Goal: Task Accomplishment & Management: Manage account settings

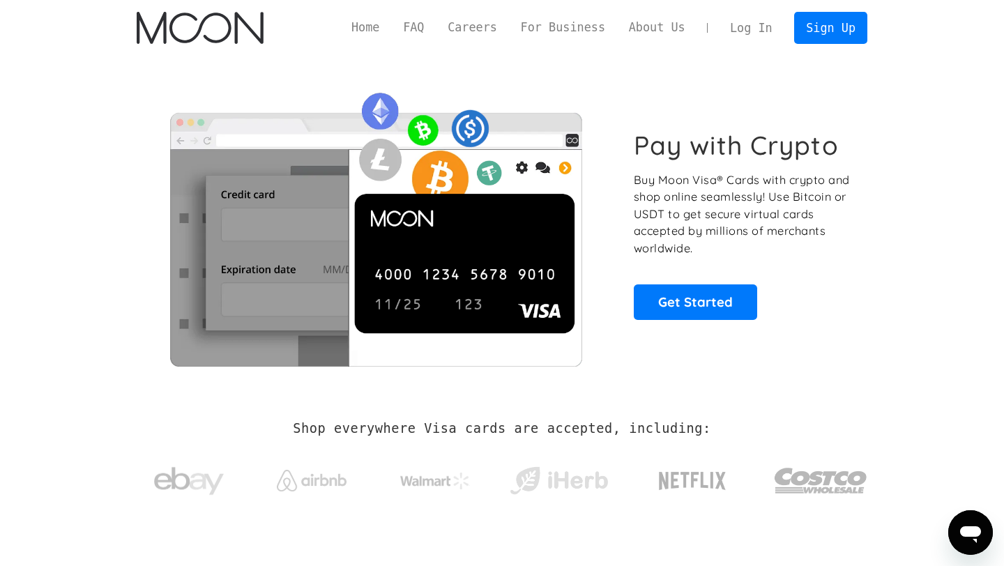
click at [756, 19] on link "Log In" at bounding box center [751, 28] width 66 height 31
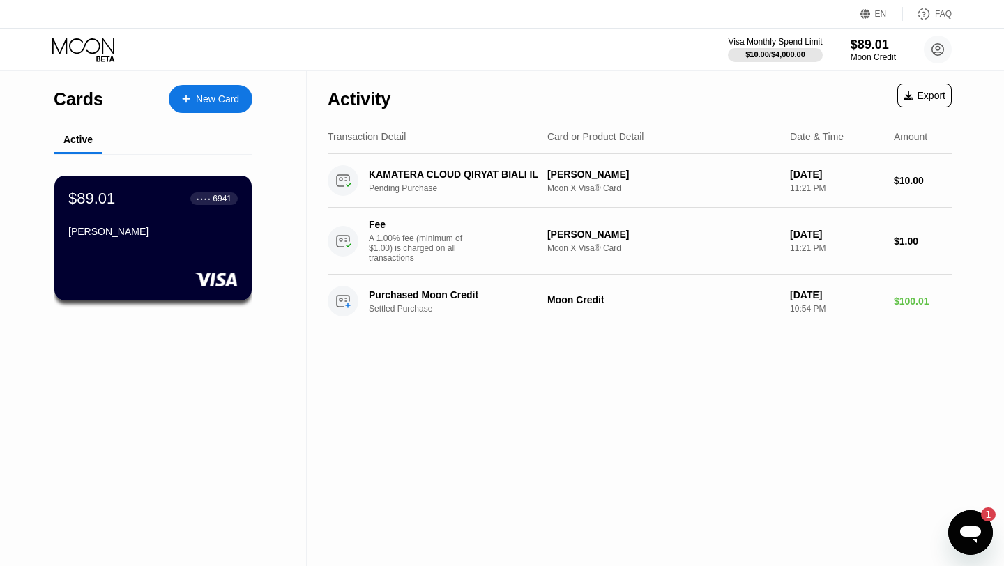
click at [964, 528] on icon "Open messaging window, 1 unread message" at bounding box center [970, 534] width 21 height 17
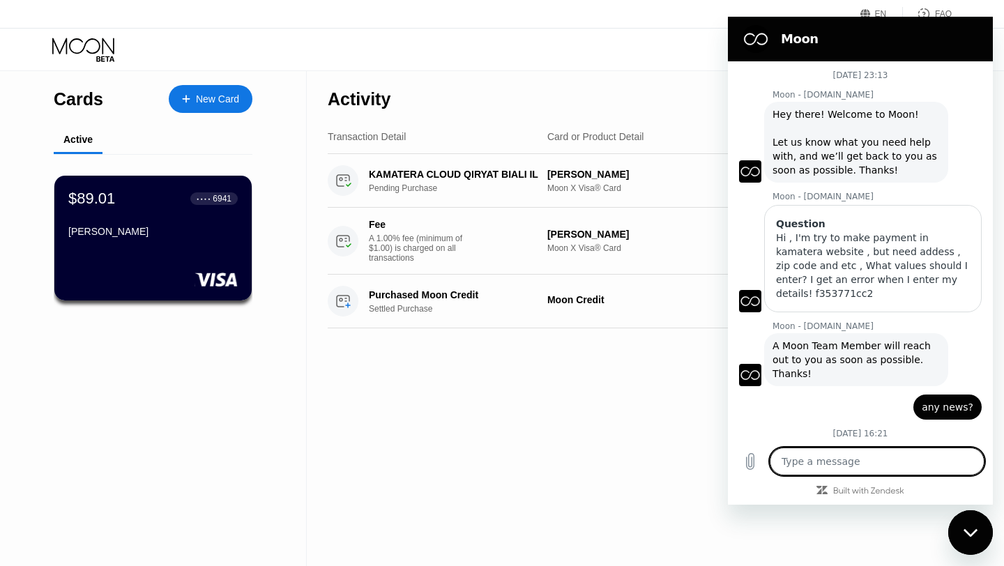
click at [624, 411] on div "Activity Export Transaction Detail Card or Product Detail Date & Time Amount KA…" at bounding box center [640, 318] width 666 height 495
click at [972, 524] on div "Close messaging window" at bounding box center [971, 533] width 42 height 42
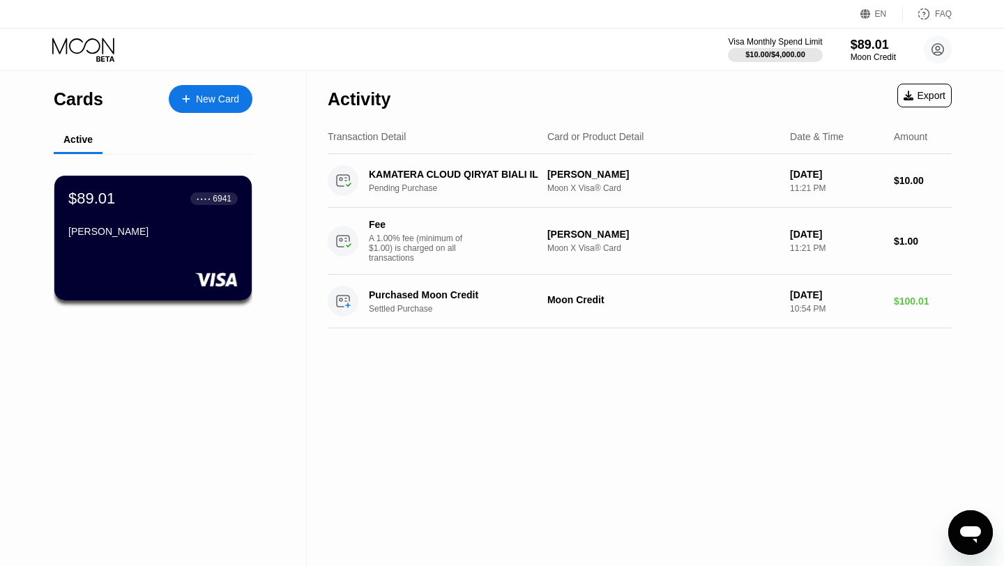
click at [207, 99] on div "New Card" at bounding box center [217, 99] width 43 height 12
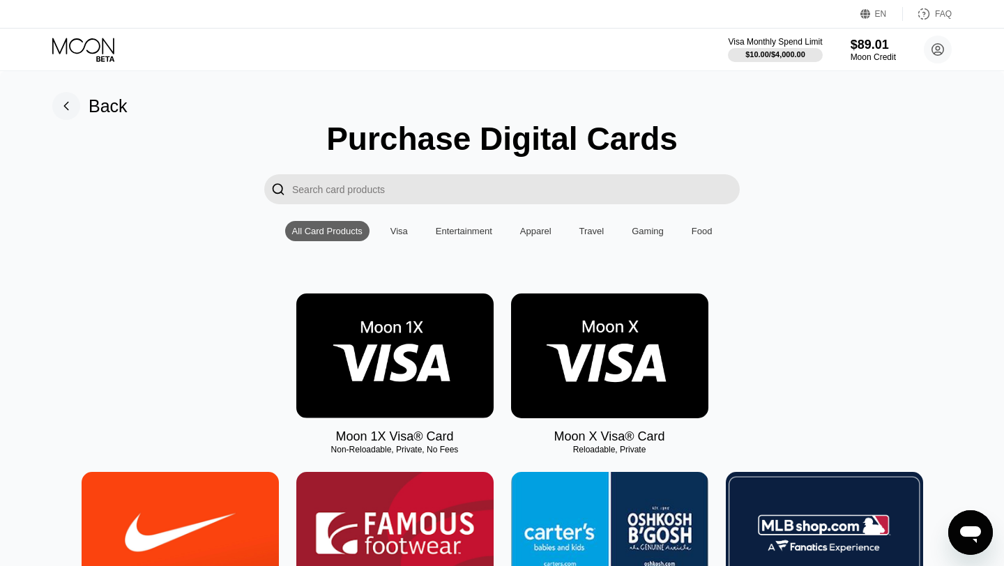
click at [629, 344] on img at bounding box center [609, 356] width 197 height 125
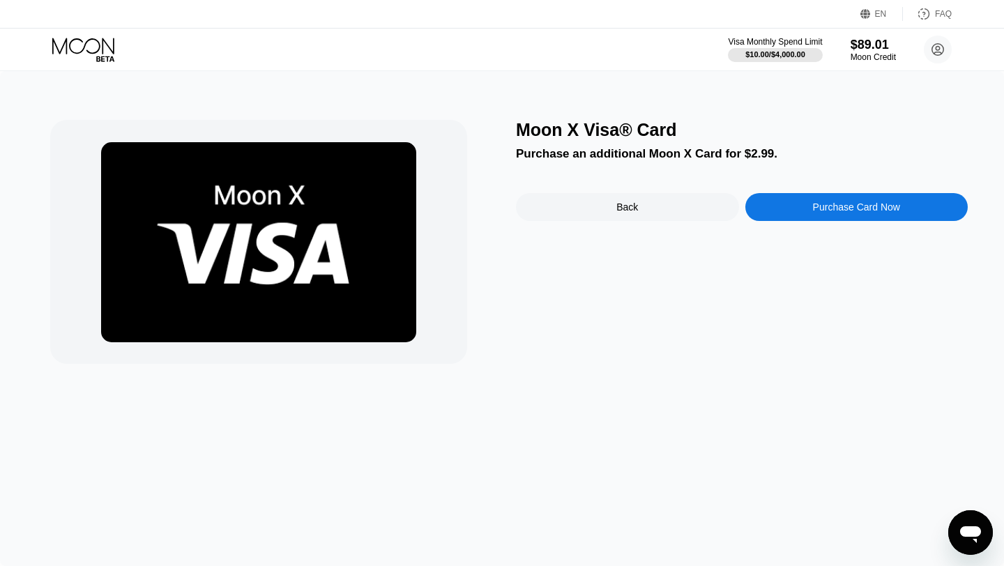
click at [625, 214] on div "Back" at bounding box center [627, 207] width 223 height 28
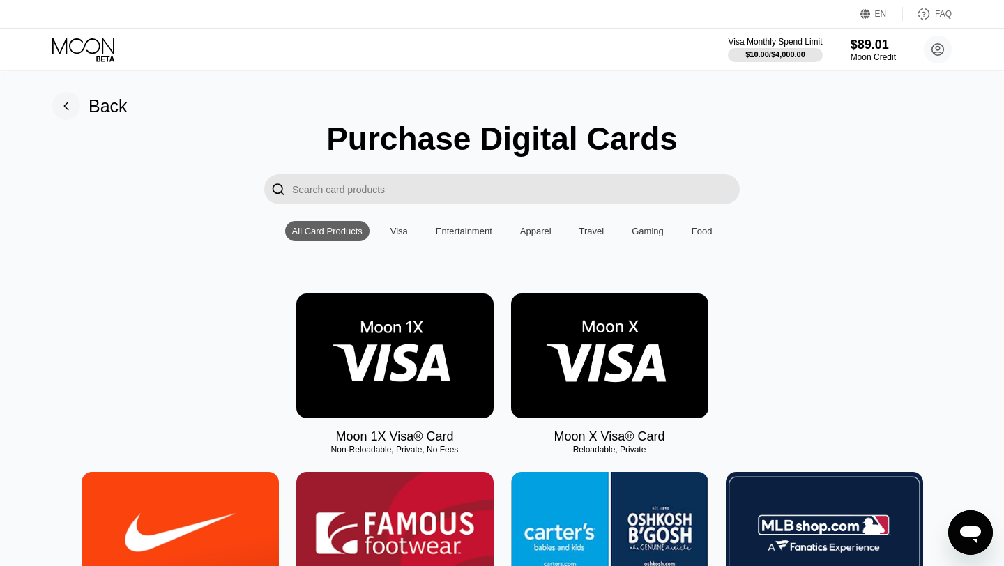
type textarea "x"
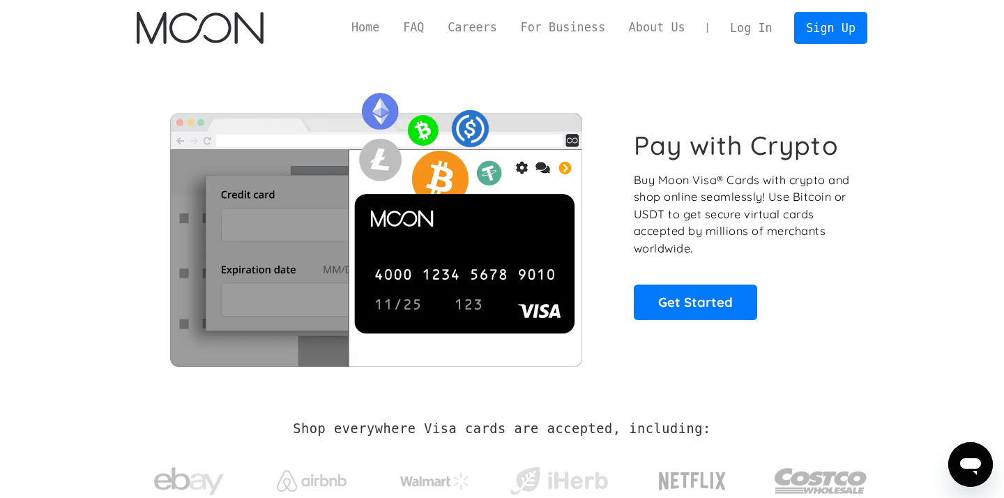
click at [754, 26] on link "Log In" at bounding box center [751, 28] width 66 height 31
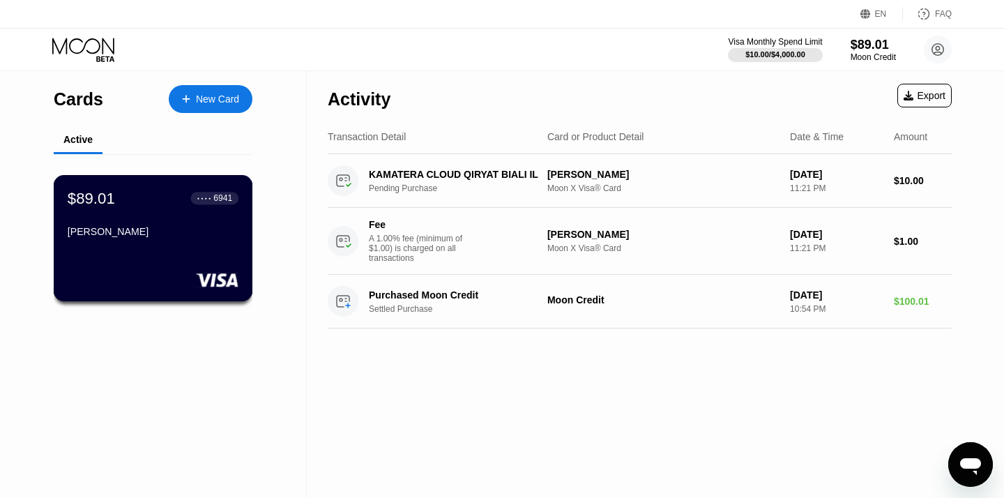
click at [183, 220] on div "$89.01 ● ● ● ● 6941 [PERSON_NAME]" at bounding box center [153, 216] width 171 height 54
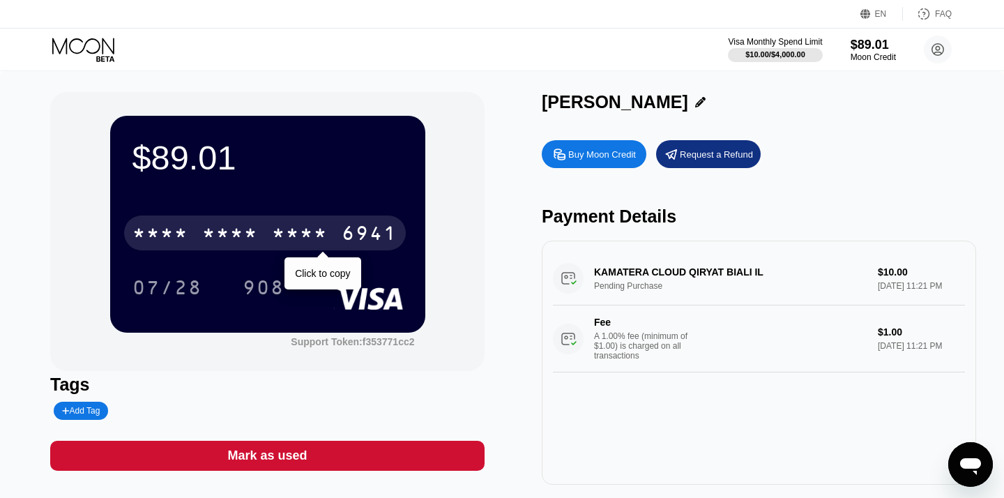
click at [261, 236] on div "* * * * * * * * * * * * 6941" at bounding box center [265, 232] width 282 height 35
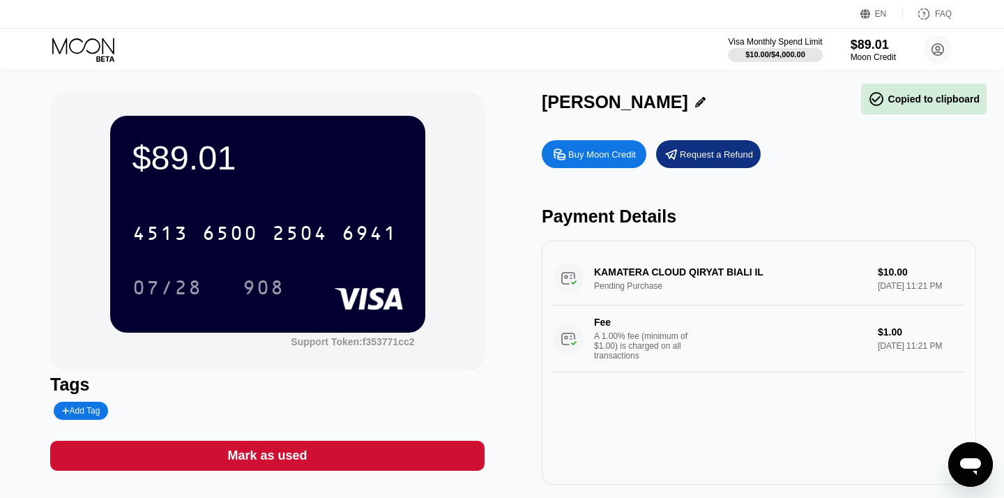
click at [312, 264] on div "[CREDIT_CARD_NUMBER] 07/28 908" at bounding box center [267, 246] width 271 height 82
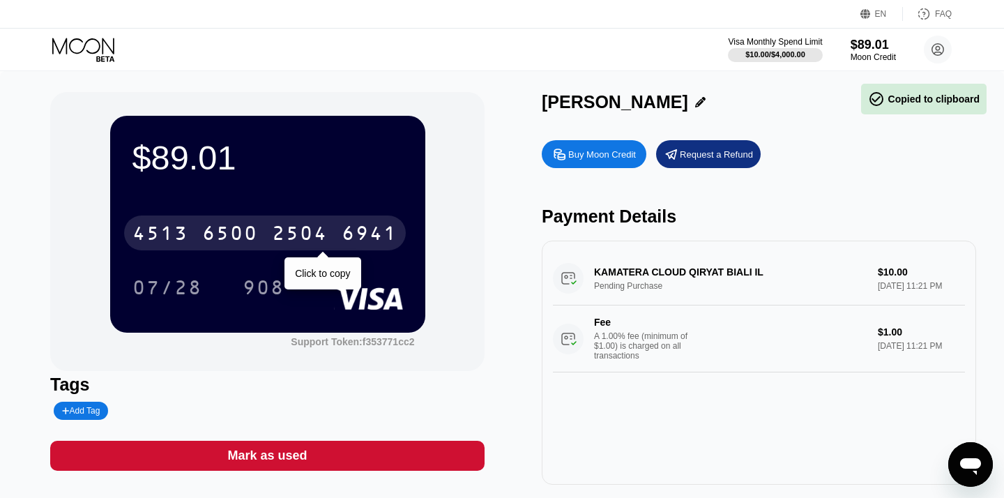
click at [291, 227] on div "2504" at bounding box center [300, 235] width 56 height 22
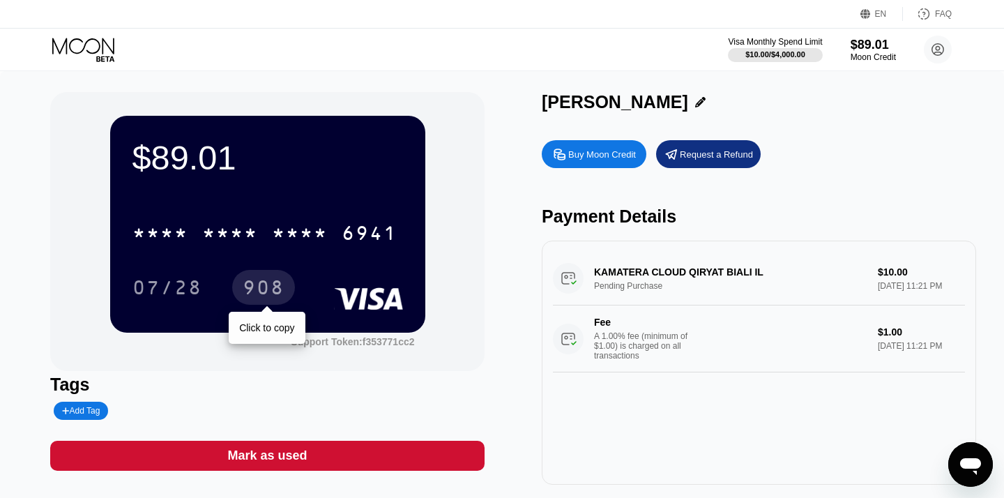
click at [272, 289] on div "908" at bounding box center [264, 289] width 42 height 22
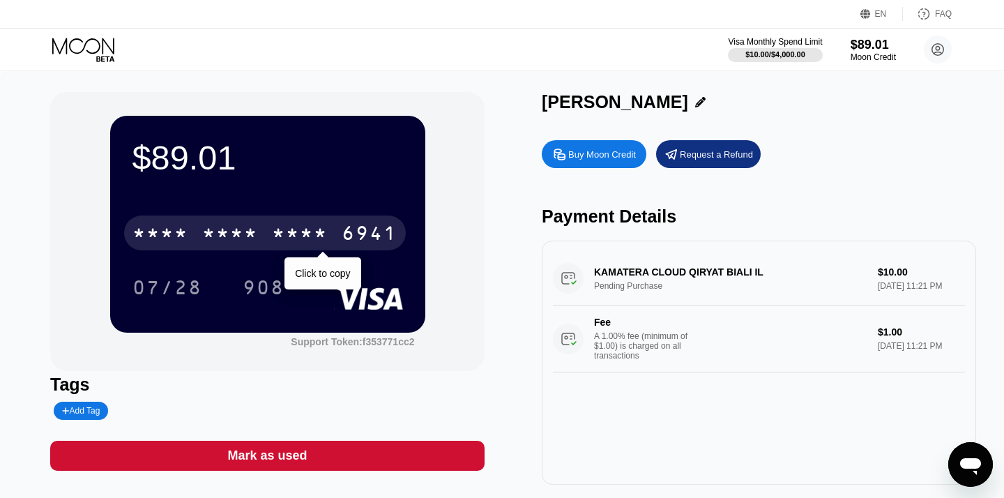
click at [283, 231] on div "* * * *" at bounding box center [300, 235] width 56 height 22
click at [283, 231] on div "2504" at bounding box center [300, 235] width 56 height 22
click at [268, 234] on div "* * * * * * * * * * * * 6941" at bounding box center [265, 232] width 282 height 35
click at [268, 234] on div "[CREDIT_CARD_NUMBER]" at bounding box center [265, 232] width 282 height 35
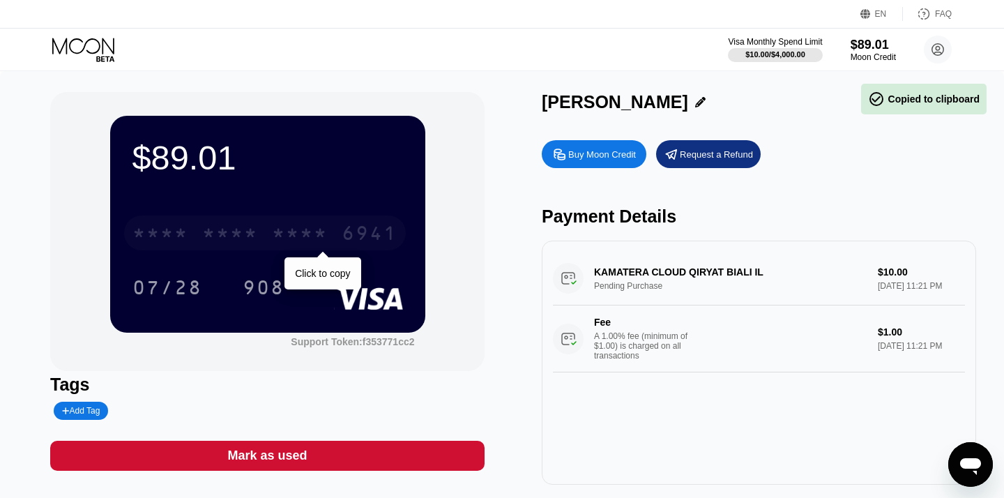
click at [268, 234] on div "* * * * * * * * * * * * 6941" at bounding box center [265, 232] width 282 height 35
click at [295, 234] on div "2504" at bounding box center [300, 235] width 56 height 22
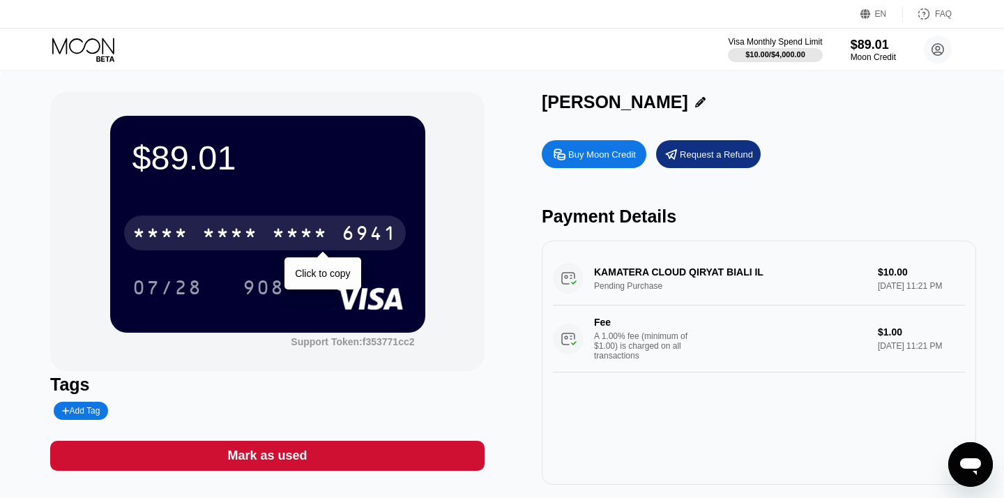
click at [261, 229] on div "* * * * * * * * * * * * 6941" at bounding box center [265, 232] width 282 height 35
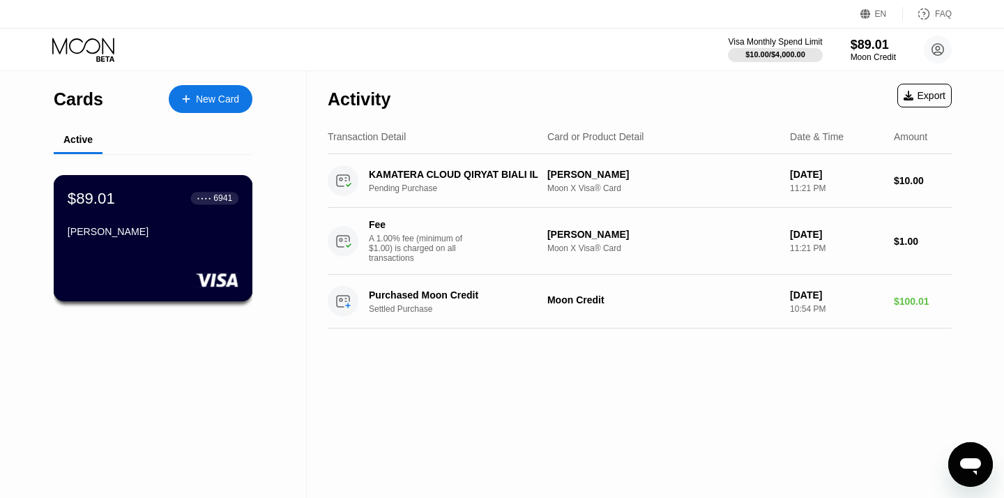
click at [181, 211] on div "$89.01 ● ● ● ● 6941 [PERSON_NAME]" at bounding box center [153, 216] width 171 height 54
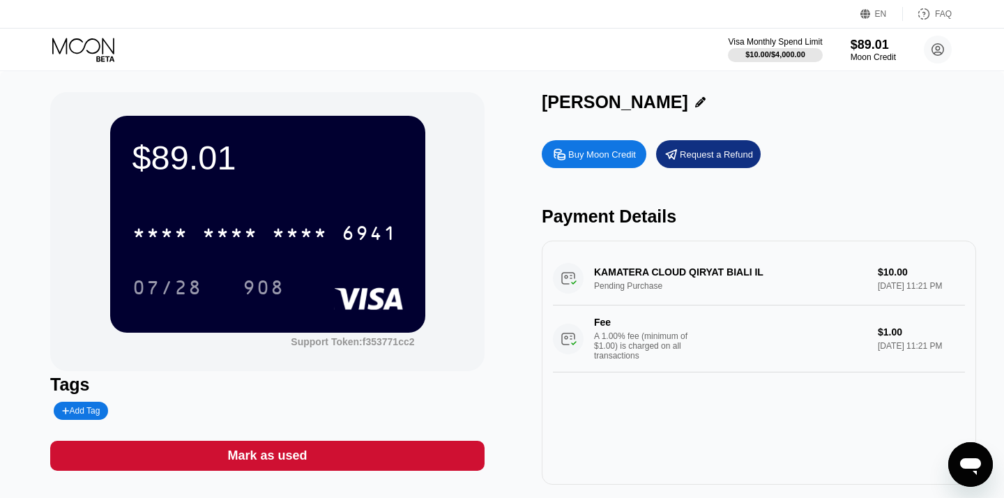
click at [657, 287] on div "KAMATERA CLOUD QIRYAT BIALI IL Pending Purchase $10.00 [DATE] 11:21 PM Fee A 1.…" at bounding box center [759, 312] width 412 height 121
click at [872, 268] on div "KAMATERA CLOUD QIRYAT BIALI IL Pending Purchase $10.00 [DATE] 11:21 PM Fee A 1.…" at bounding box center [759, 312] width 412 height 121
click at [663, 264] on div "KAMATERA CLOUD QIRYAT BIALI IL Pending Purchase $10.00 [DATE] 11:21 PM Fee A 1.…" at bounding box center [759, 312] width 412 height 121
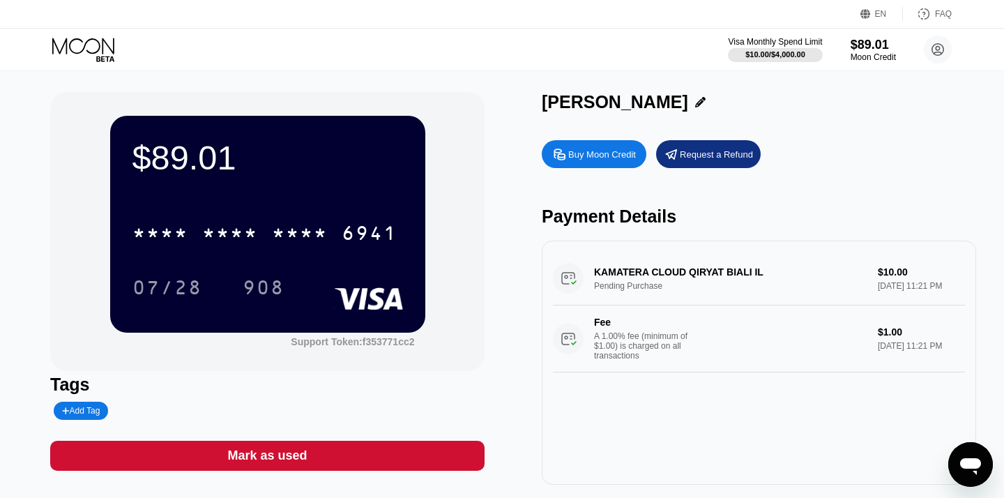
click at [568, 282] on div "KAMATERA CLOUD QIRYAT BIALI IL Pending Purchase $10.00 [DATE] 11:21 PM Fee A 1.…" at bounding box center [759, 312] width 412 height 121
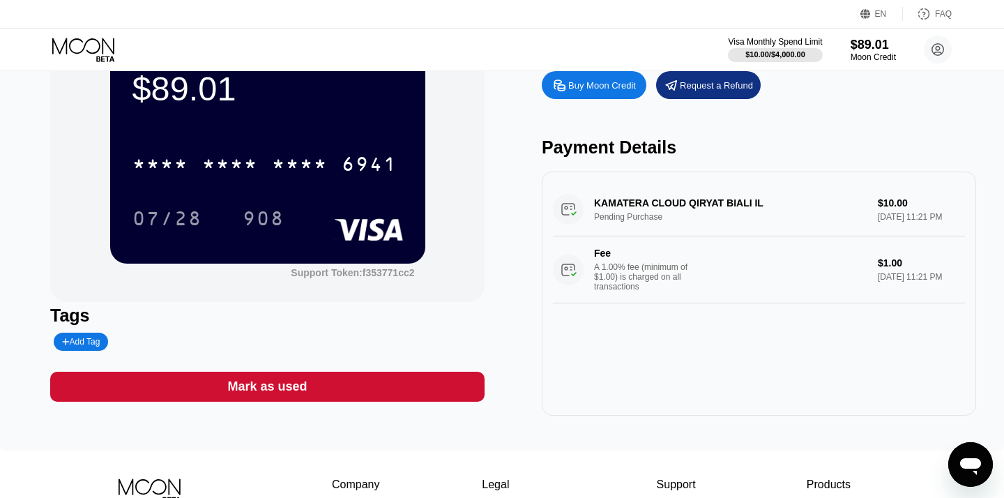
scroll to position [32, 0]
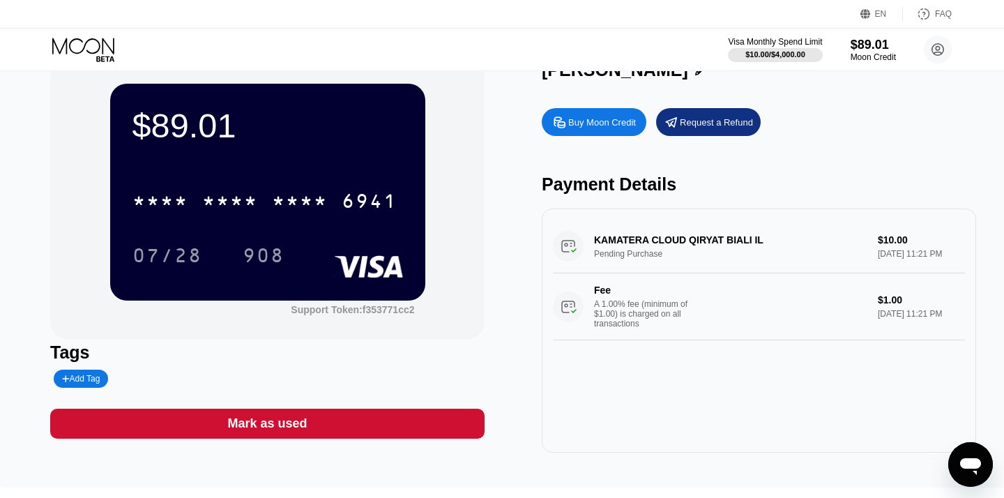
click at [636, 265] on div "KAMATERA CLOUD QIRYAT BIALI IL Pending Purchase $10.00 [DATE] 11:21 PM Fee A 1.…" at bounding box center [759, 280] width 412 height 121
click at [618, 253] on div "KAMATERA CLOUD QIRYAT BIALI IL Pending Purchase $10.00 [DATE] 11:21 PM Fee A 1.…" at bounding box center [759, 280] width 412 height 121
click at [591, 253] on div "KAMATERA CLOUD QIRYAT BIALI IL Pending Purchase $10.00 [DATE] 11:21 PM Fee A 1.…" at bounding box center [759, 280] width 412 height 121
click at [567, 249] on div "KAMATERA CLOUD QIRYAT BIALI IL Pending Purchase $10.00 [DATE] 11:21 PM Fee A 1.…" at bounding box center [759, 280] width 412 height 121
click at [730, 254] on div "KAMATERA CLOUD QIRYAT BIALI IL Pending Purchase $10.00 [DATE] 11:21 PM Fee A 1.…" at bounding box center [759, 280] width 412 height 121
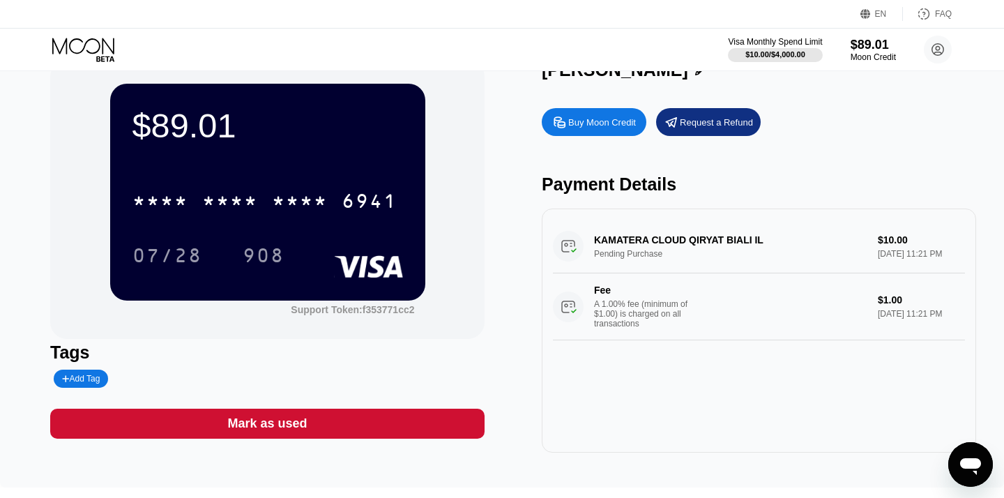
click at [835, 250] on div "KAMATERA CLOUD QIRYAT BIALI IL Pending Purchase $10.00 [DATE] 11:21 PM Fee A 1.…" at bounding box center [759, 280] width 412 height 121
click at [906, 248] on div "KAMATERA CLOUD QIRYAT BIALI IL Pending Purchase $10.00 [DATE] 11:21 PM Fee A 1.…" at bounding box center [759, 280] width 412 height 121
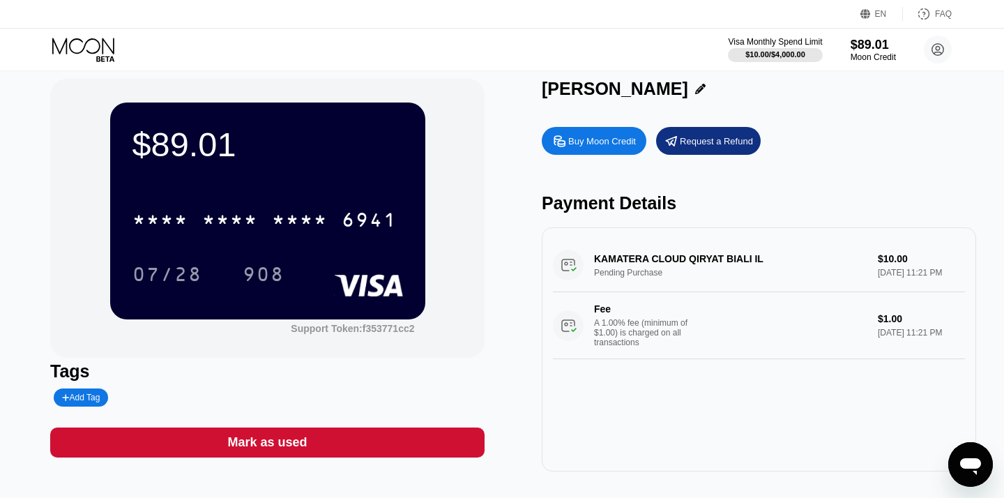
scroll to position [0, 0]
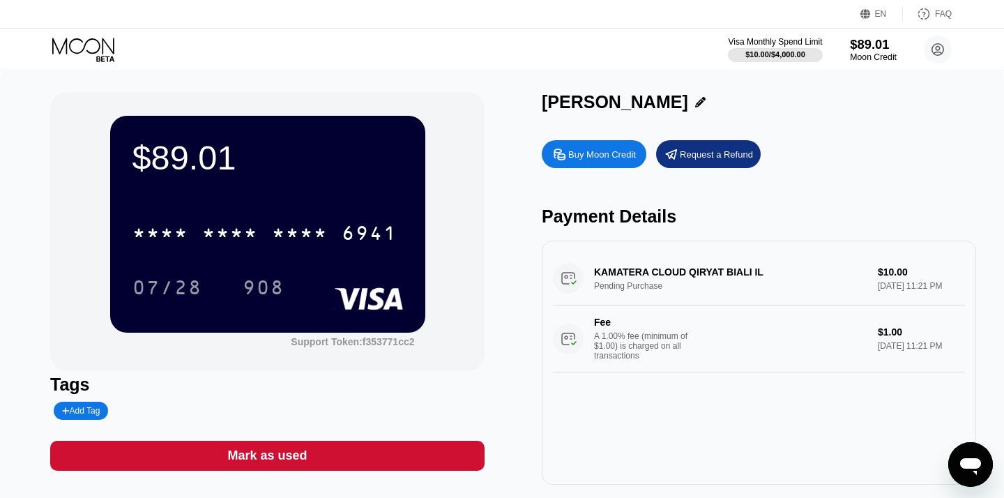
click at [879, 52] on div "Moon Credit" at bounding box center [873, 57] width 47 height 10
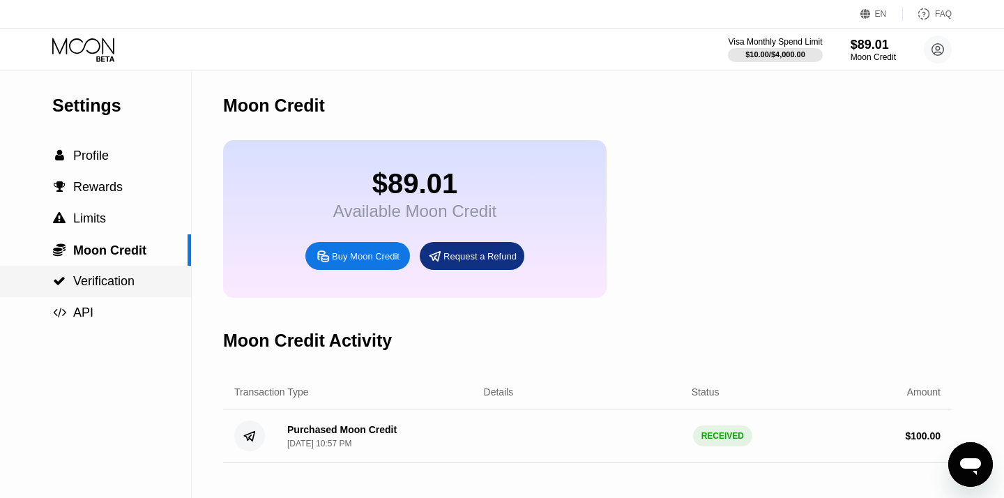
click at [132, 280] on span "Verification" at bounding box center [103, 281] width 61 height 14
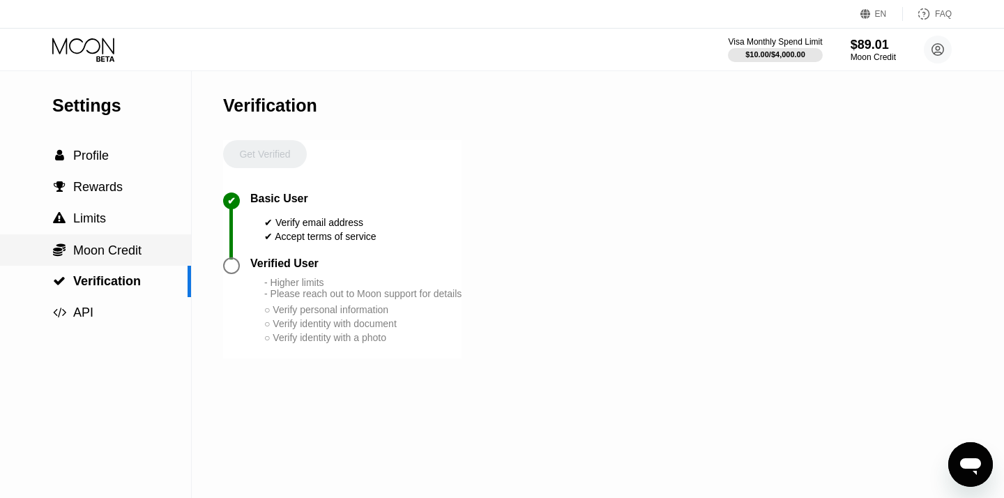
click at [84, 250] on span "Moon Credit" at bounding box center [107, 250] width 68 height 14
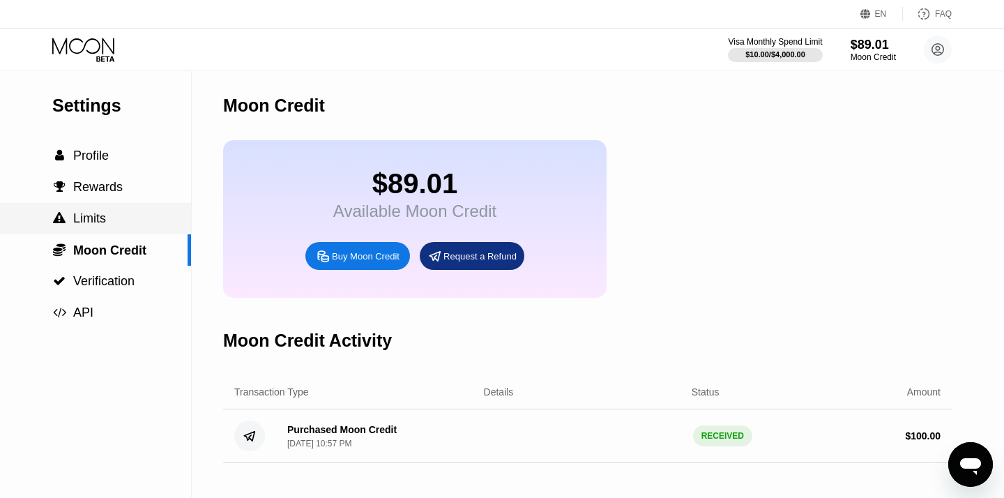
click at [92, 221] on span "Limits" at bounding box center [89, 218] width 33 height 14
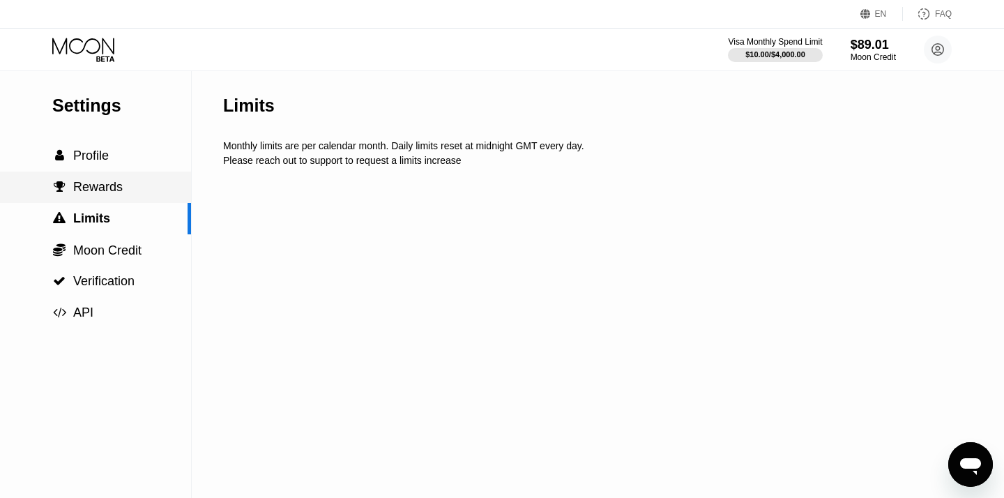
click at [98, 199] on div " Rewards" at bounding box center [95, 187] width 191 height 31
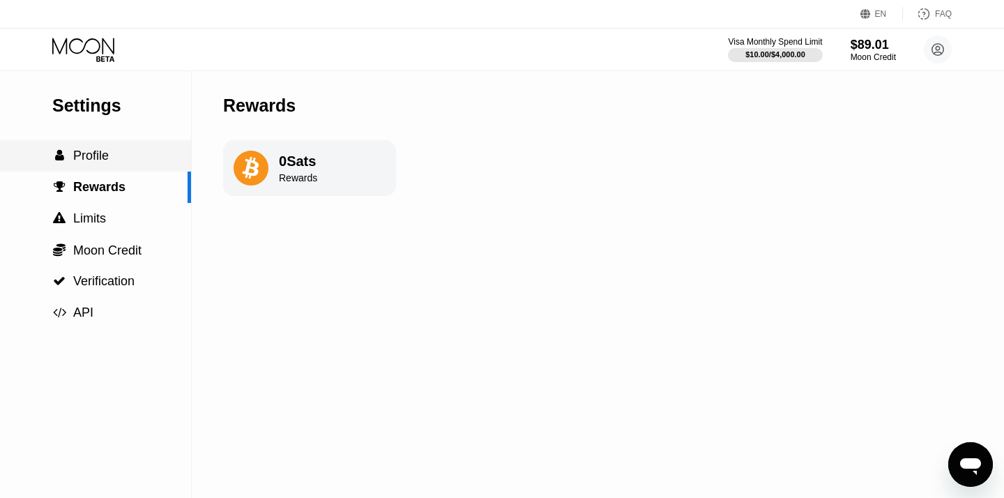
click at [102, 153] on span "Profile" at bounding box center [91, 156] width 36 height 14
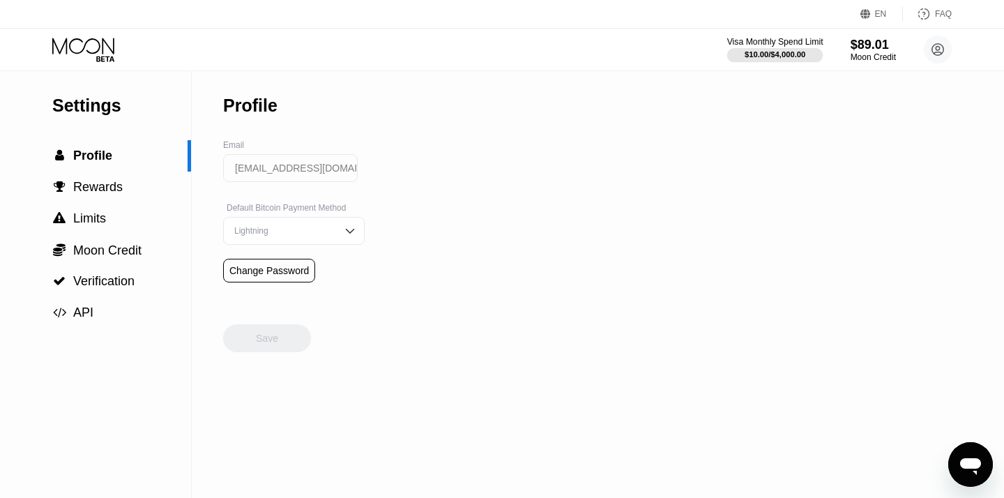
click at [784, 60] on div at bounding box center [775, 55] width 96 height 14
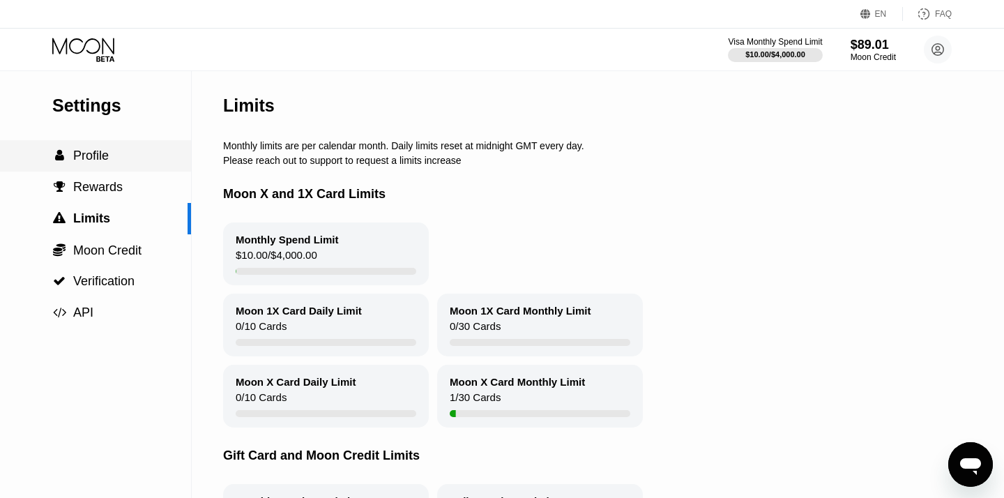
click at [114, 151] on div " Profile" at bounding box center [95, 156] width 191 height 15
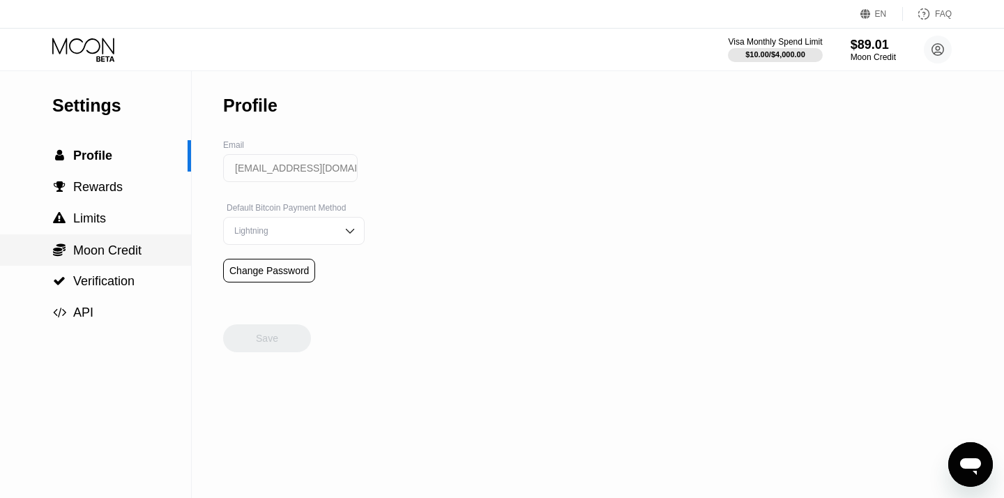
click at [119, 241] on div " Moon Credit" at bounding box center [95, 249] width 191 height 31
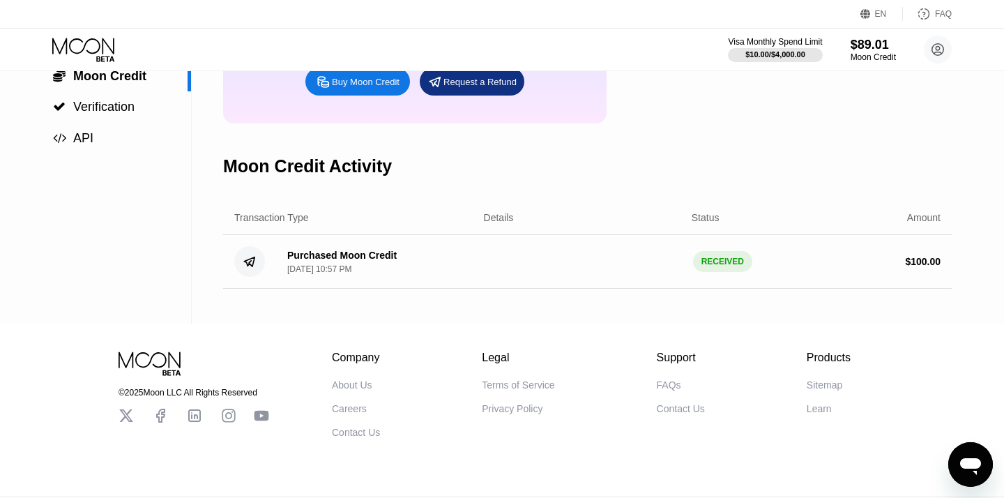
scroll to position [206, 0]
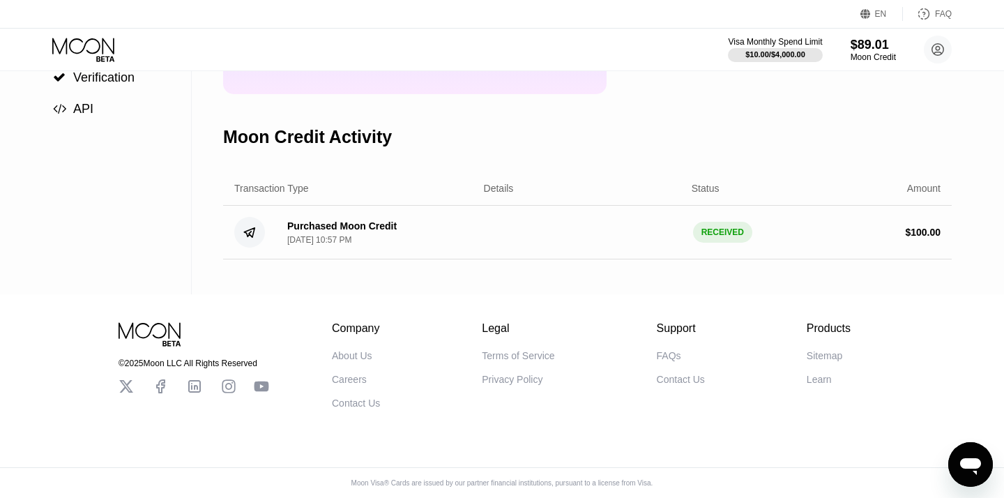
click at [334, 224] on div "Purchased Moon Credit" at bounding box center [341, 225] width 109 height 11
click at [400, 242] on div "Purchased Moon Credit [DATE] 10:57 PM" at bounding box center [374, 232] width 197 height 24
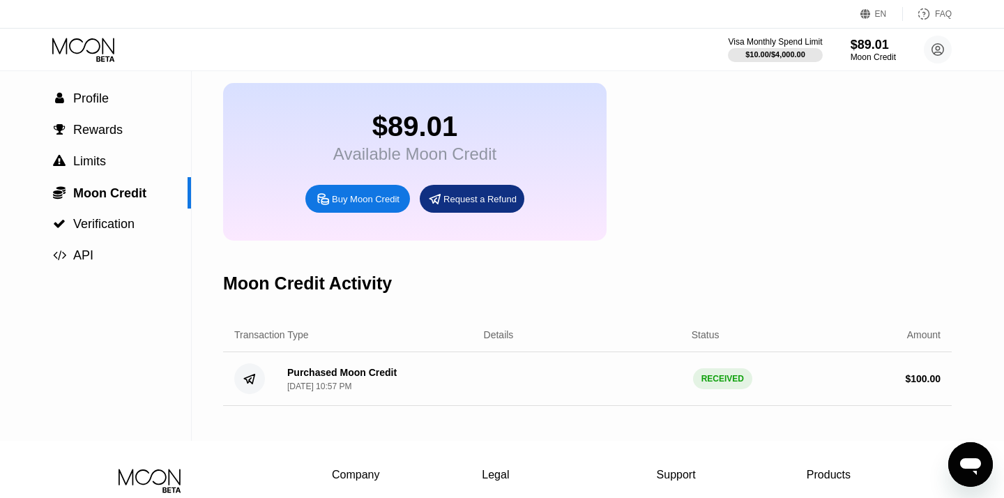
scroll to position [0, 0]
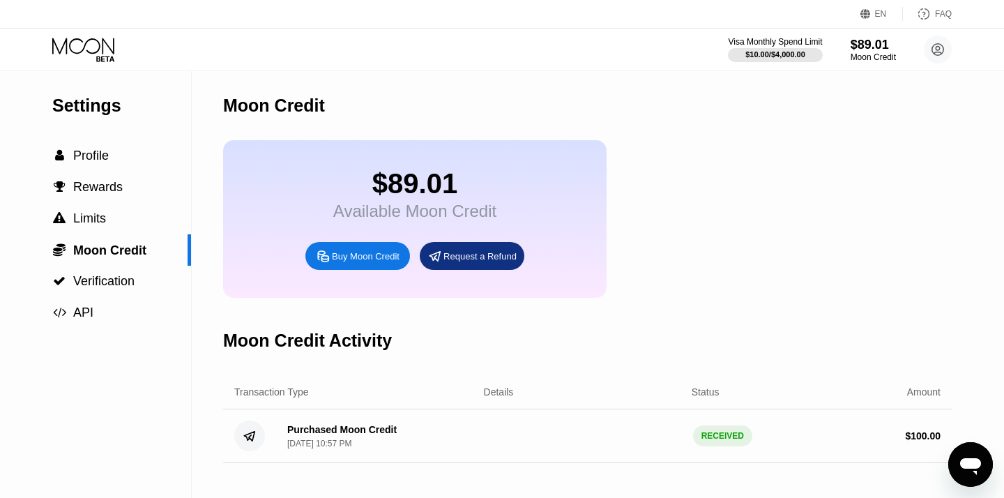
click at [92, 110] on div "Settings" at bounding box center [121, 106] width 139 height 20
click at [89, 40] on icon at bounding box center [83, 46] width 62 height 16
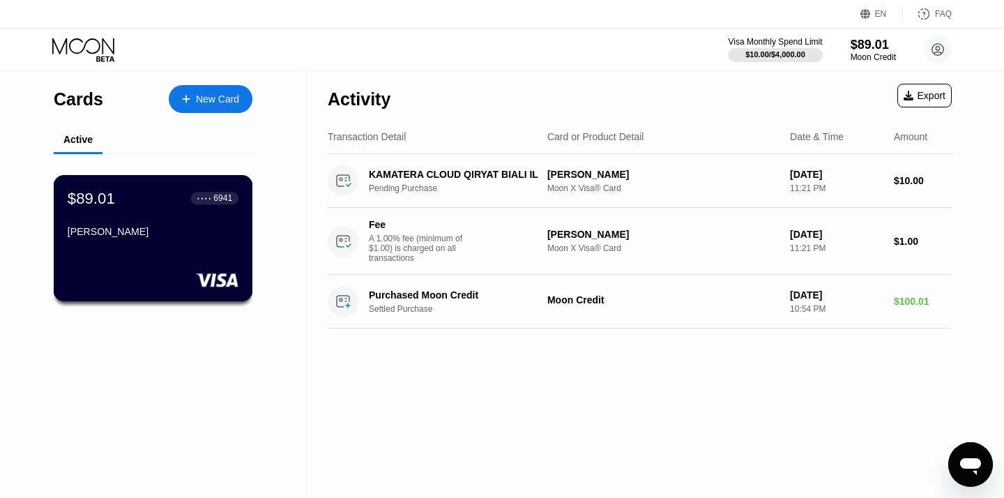
click at [181, 208] on div "$89.01 ● ● ● ● 6941 [PERSON_NAME]" at bounding box center [153, 216] width 171 height 54
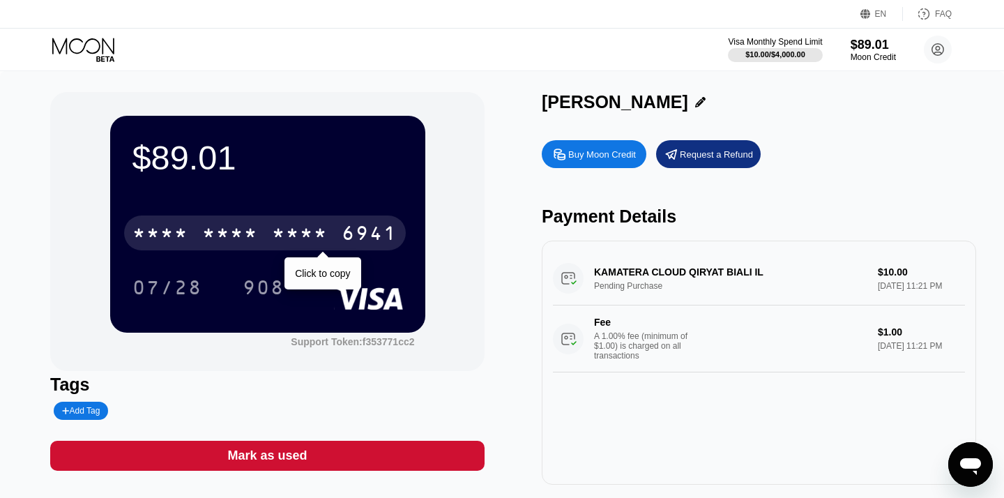
click at [253, 235] on div "* * * *" at bounding box center [230, 235] width 56 height 22
